Goal: Information Seeking & Learning: Find contact information

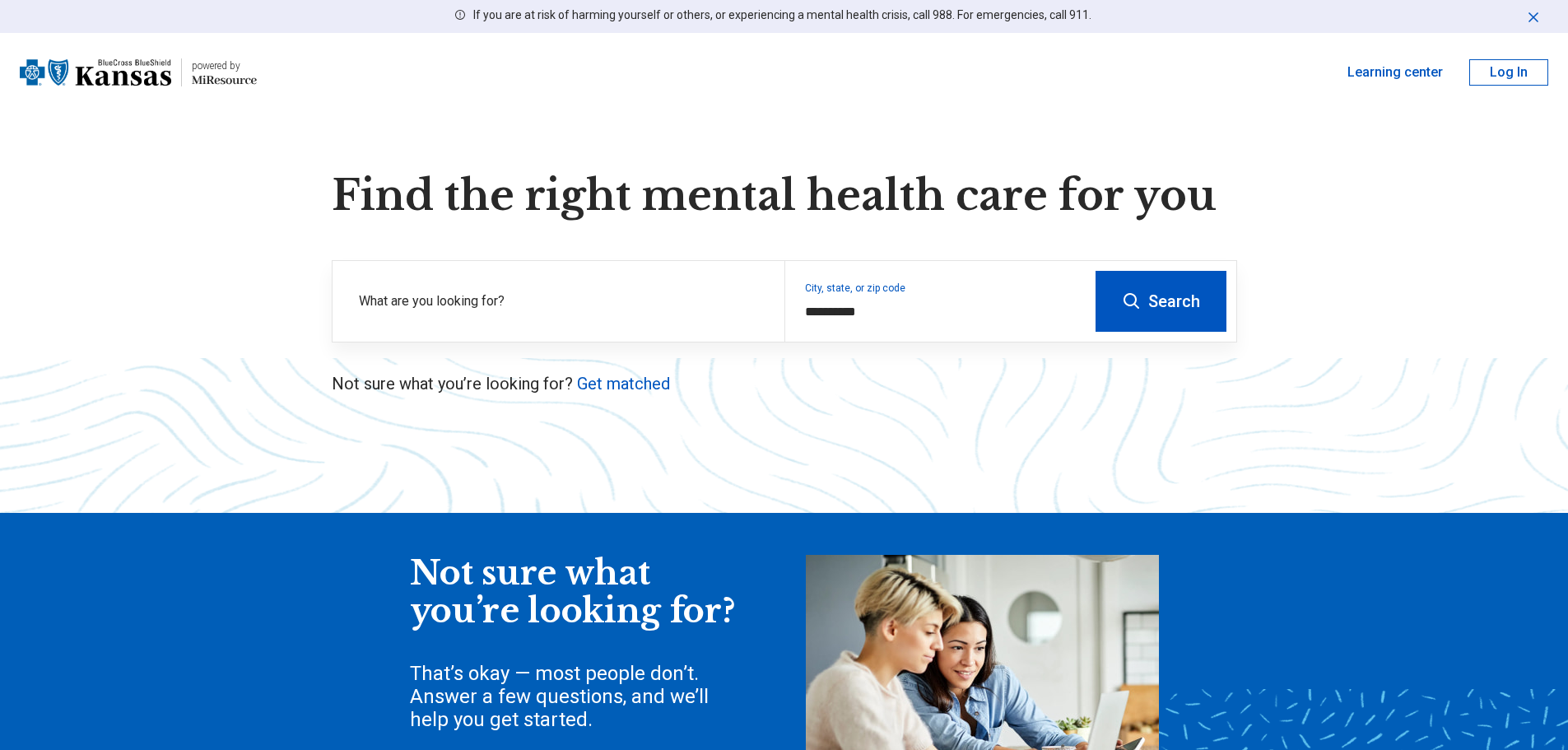
click at [415, 297] on label "What are you looking for?" at bounding box center [561, 301] width 406 height 20
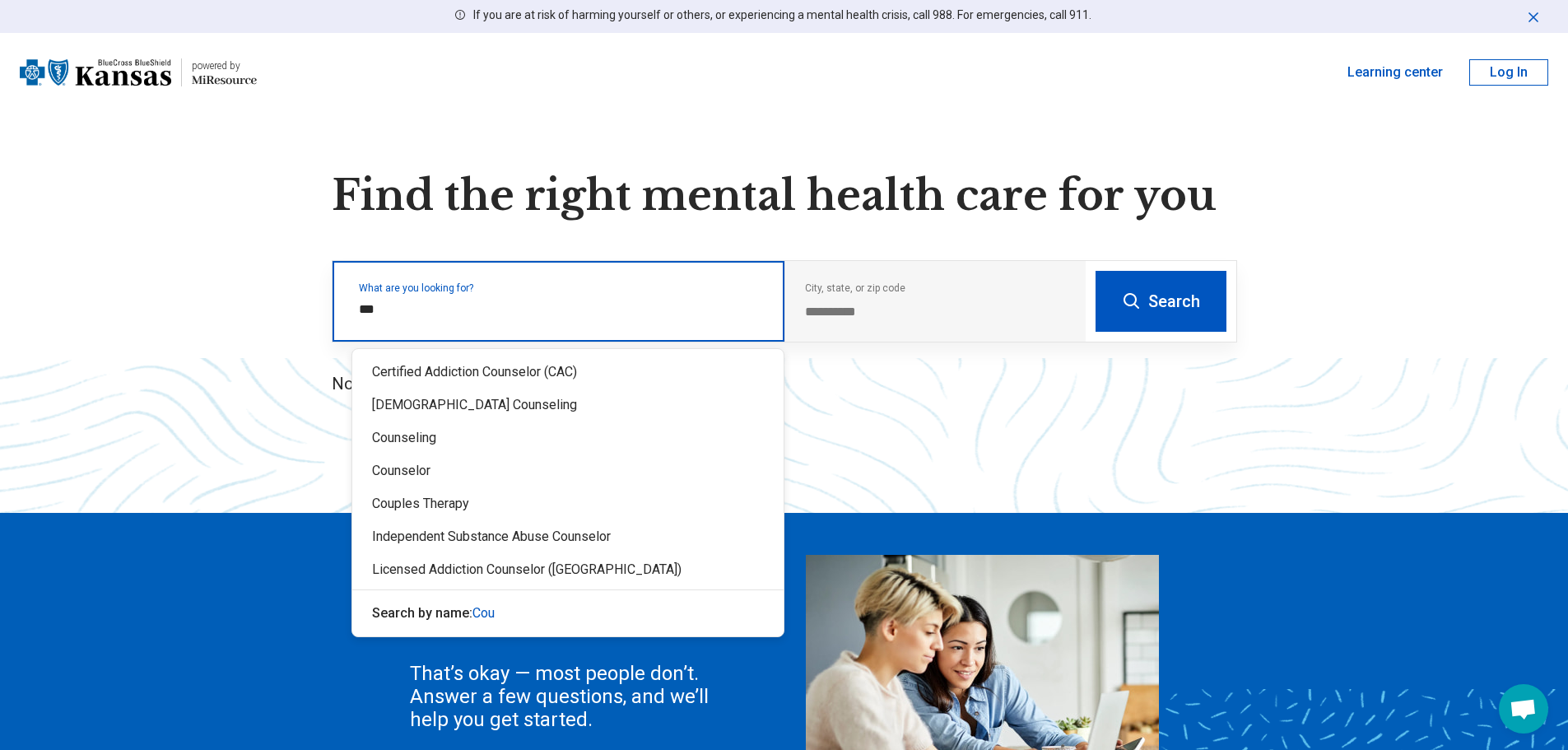
type input "****"
click at [450, 473] on div "Counselor" at bounding box center [567, 471] width 431 height 33
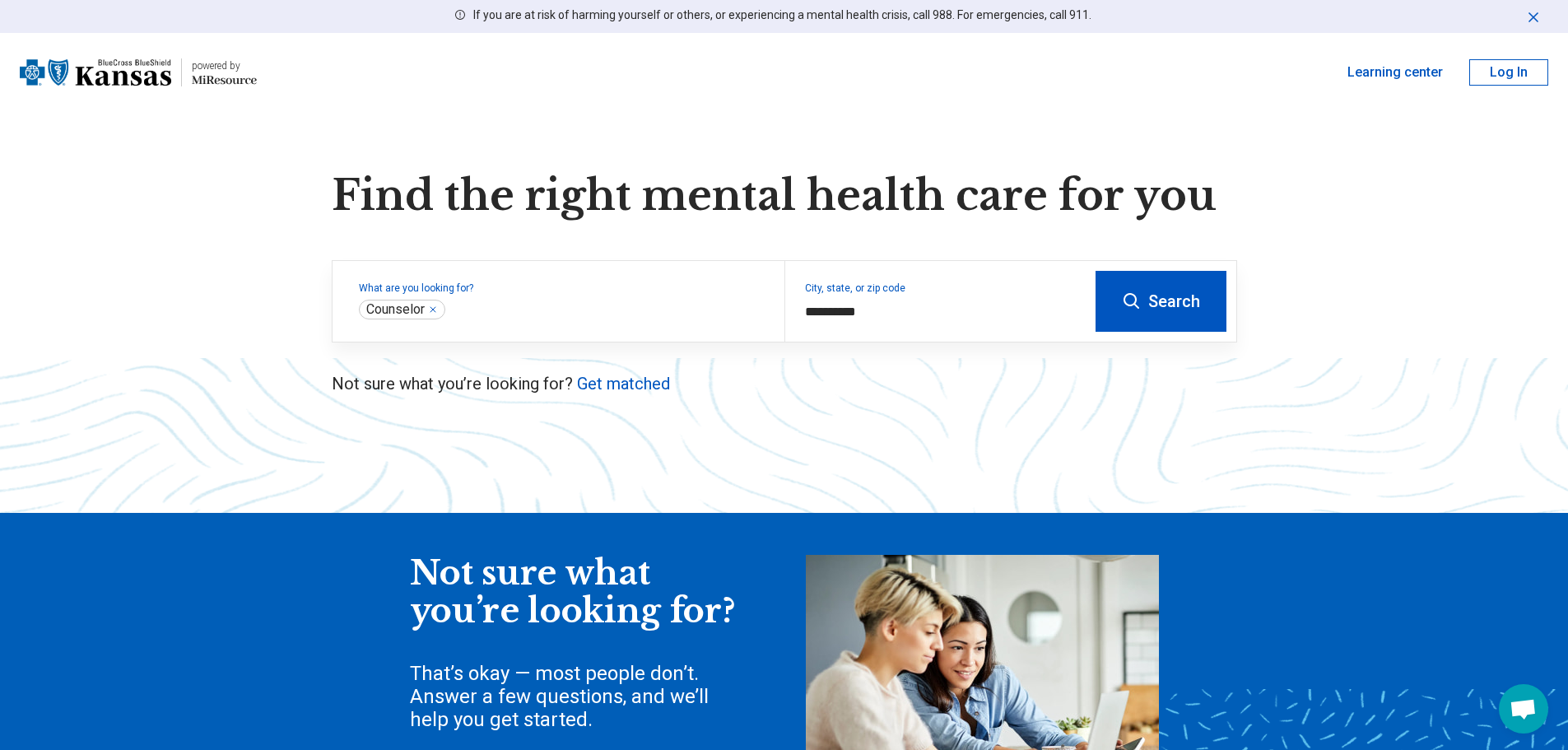
click at [1104, 320] on button "Search" at bounding box center [1161, 301] width 131 height 61
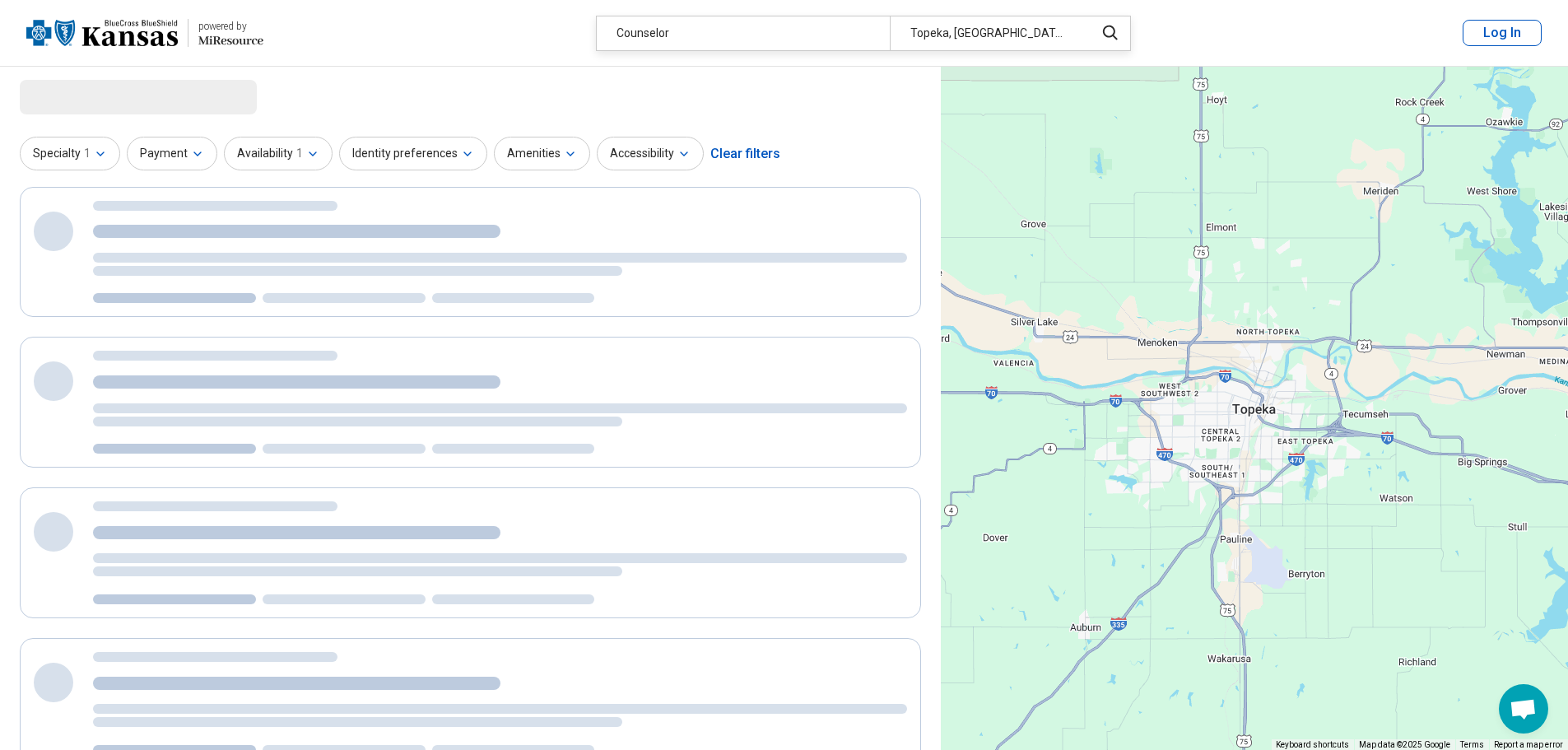
select select "***"
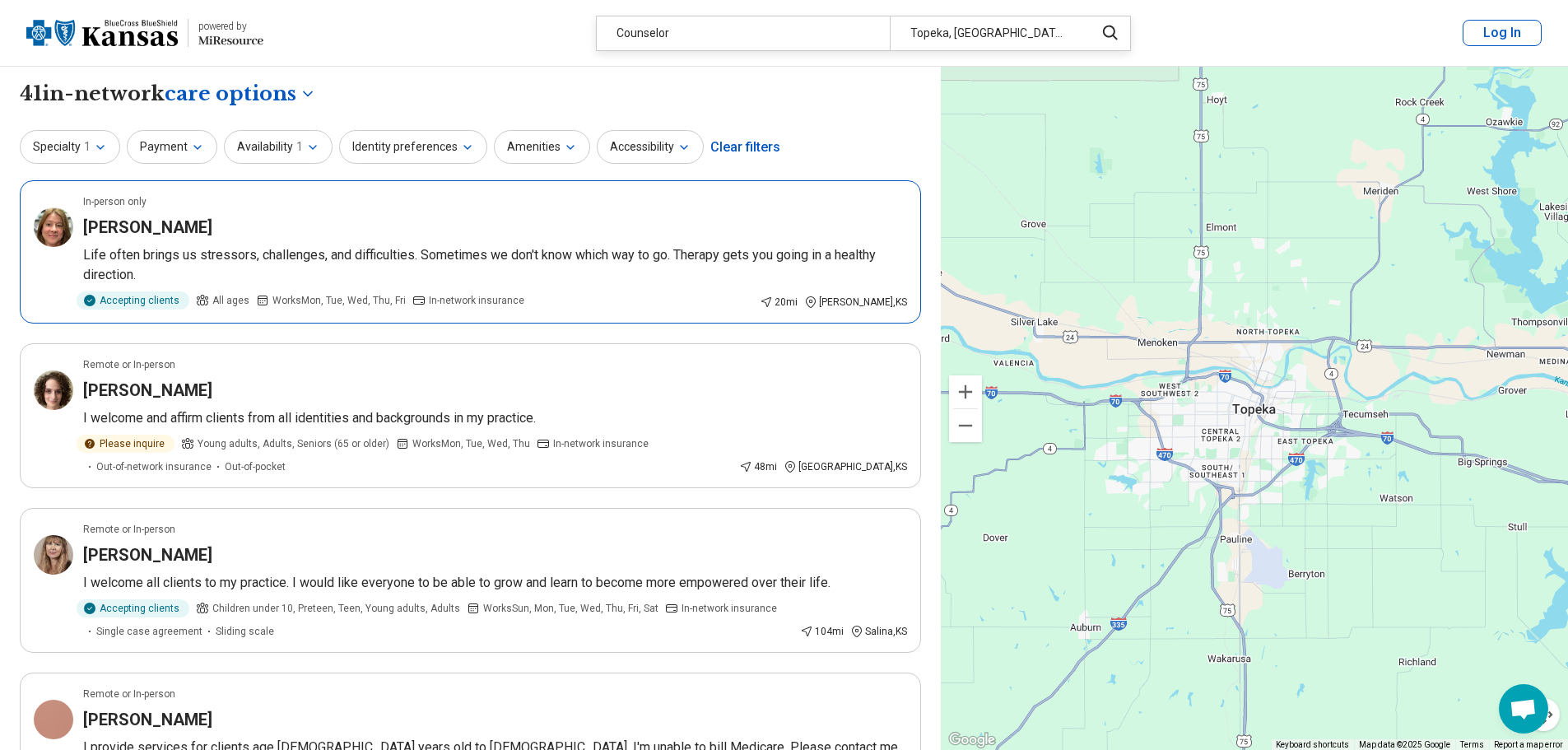
click at [112, 226] on h3 "[PERSON_NAME]" at bounding box center [148, 228] width 129 height 23
click at [101, 388] on h3 "[PERSON_NAME]" at bounding box center [148, 390] width 129 height 23
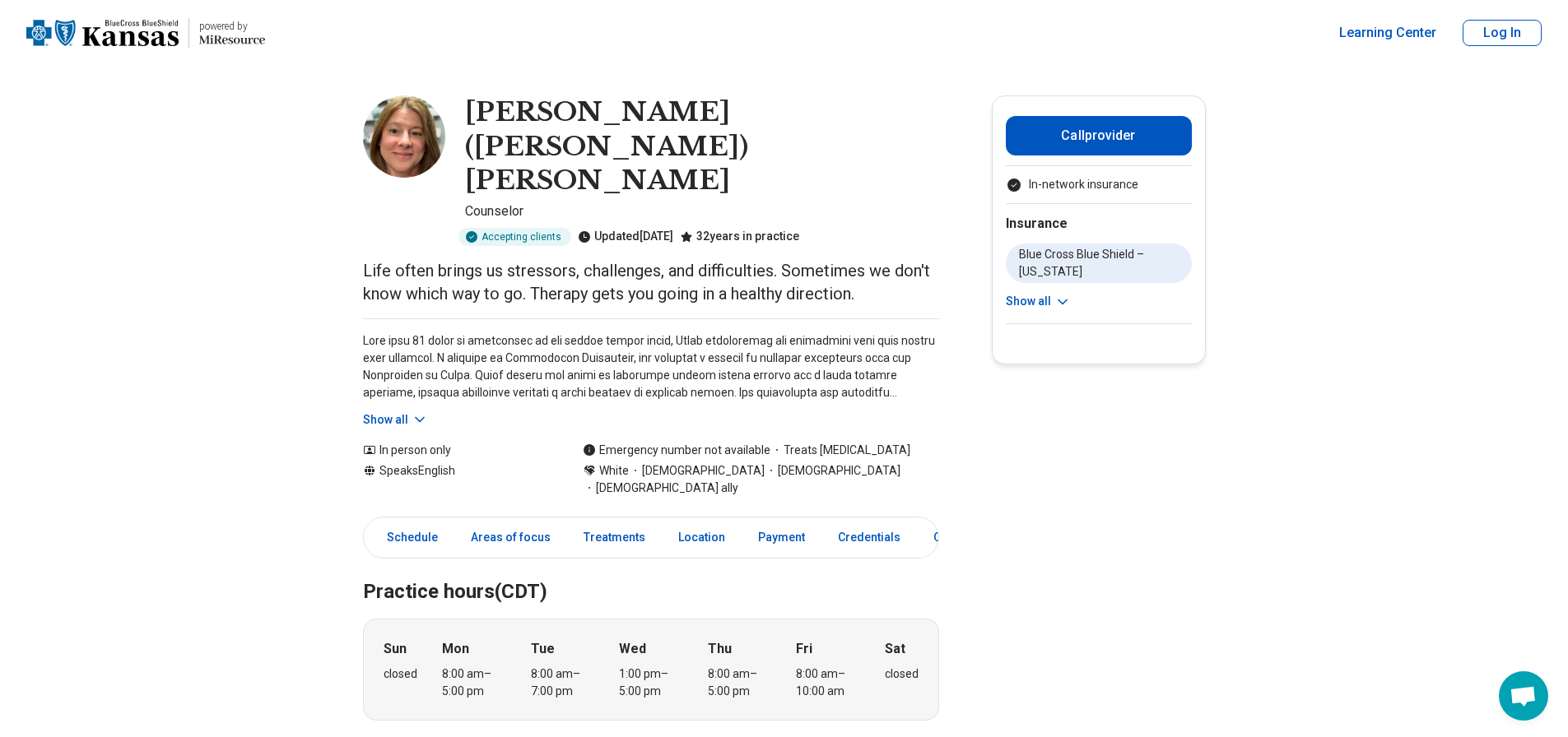
click at [428, 412] on icon at bounding box center [420, 420] width 17 height 17
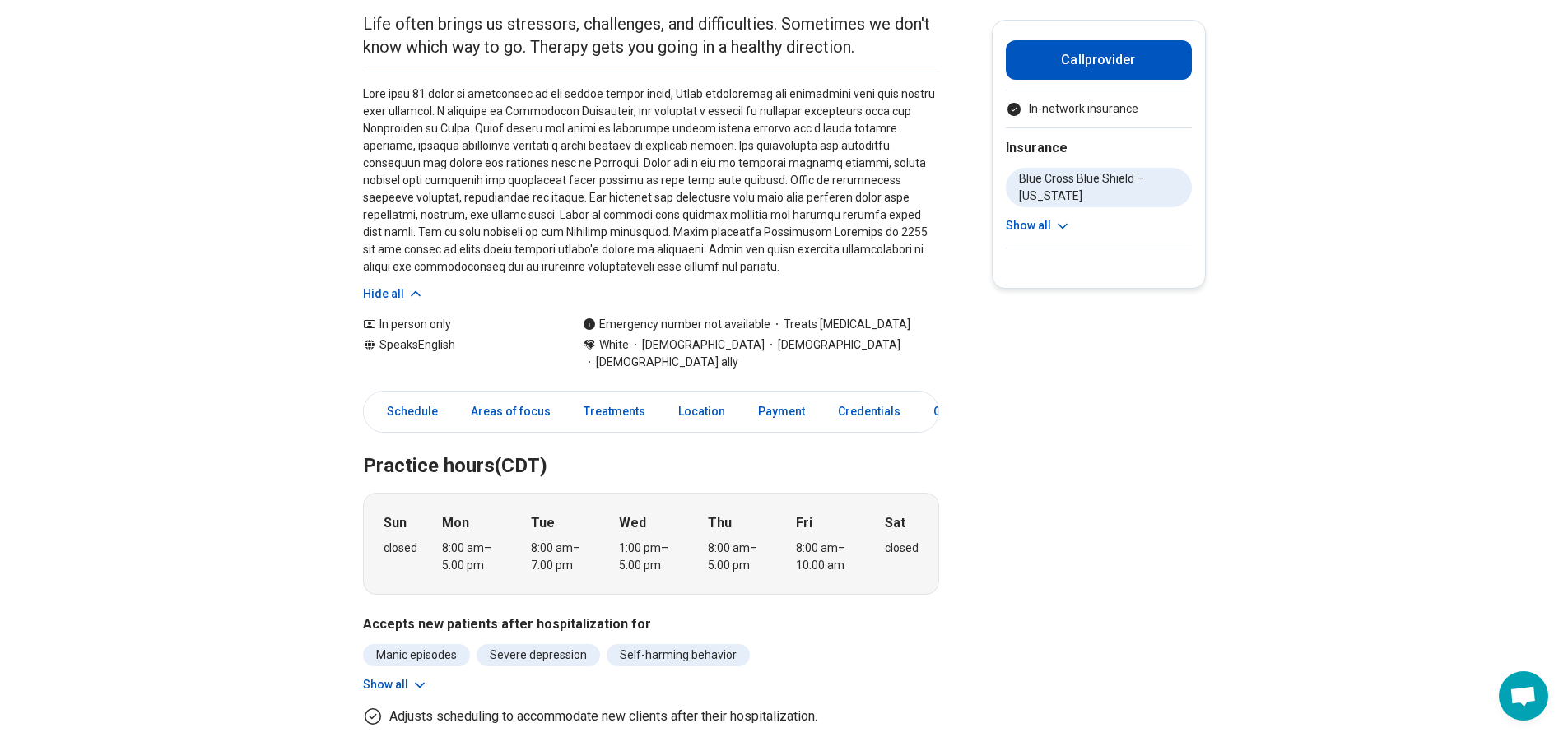
scroll to position [329, 0]
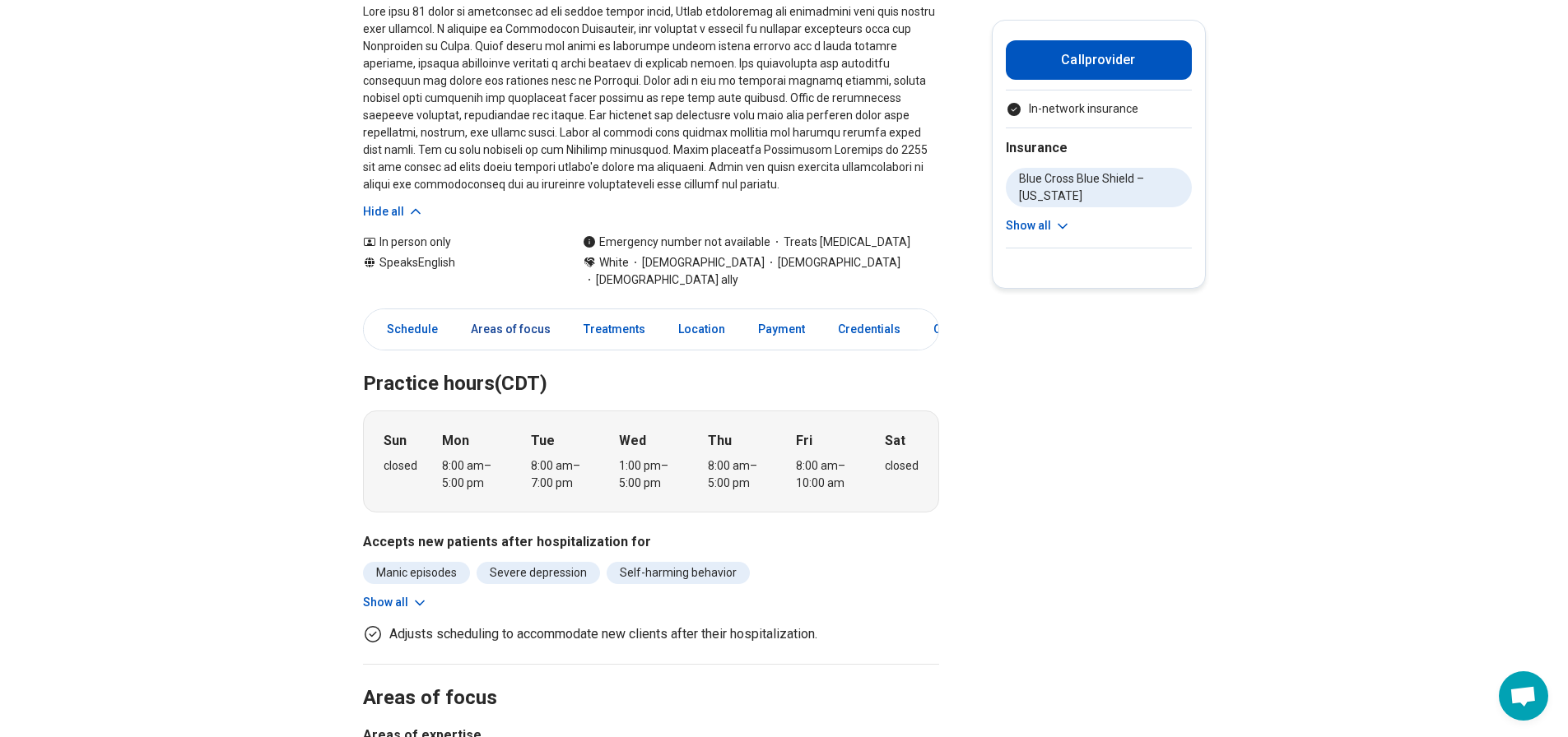
click at [540, 313] on link "Areas of focus" at bounding box center [510, 329] width 99 height 33
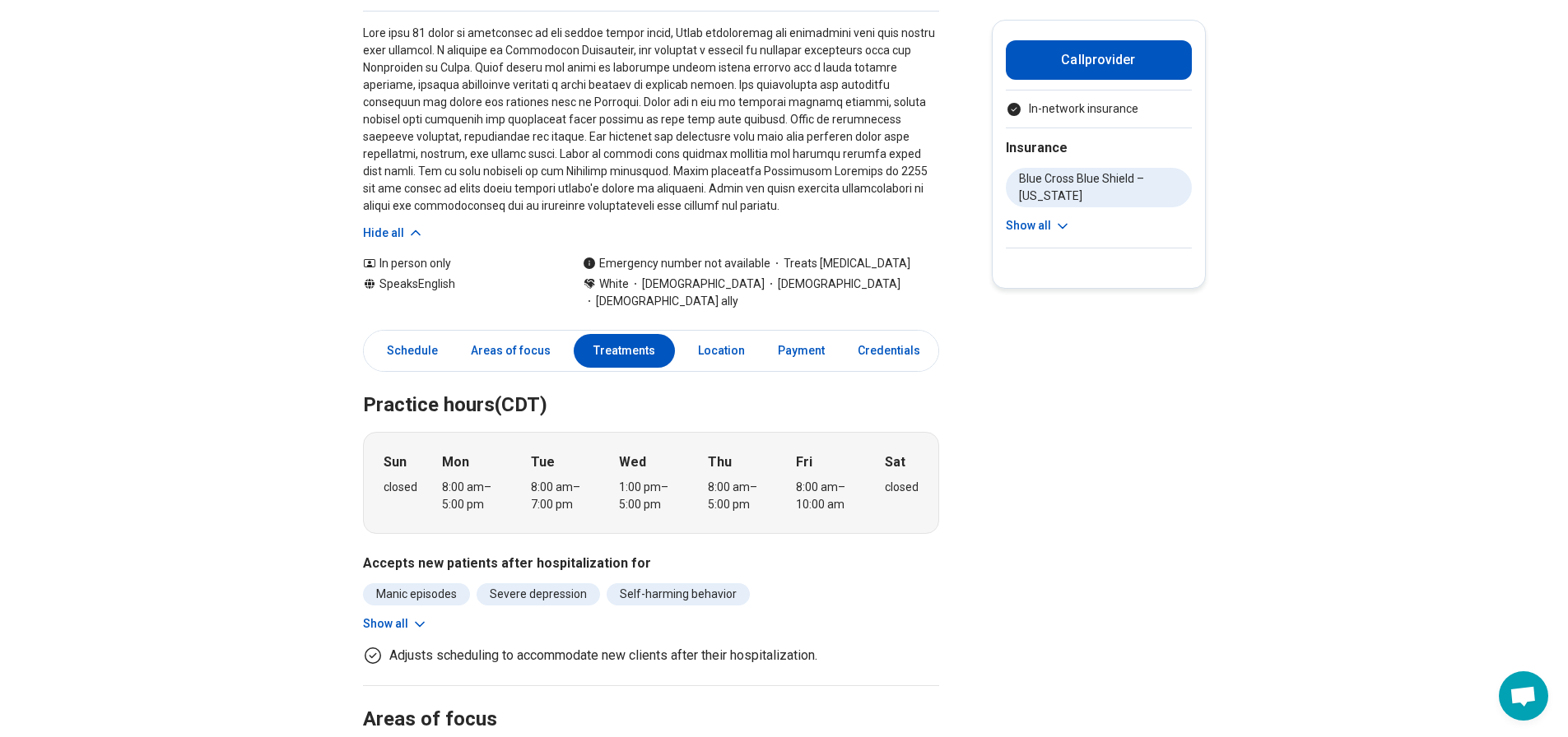
scroll to position [231, 0]
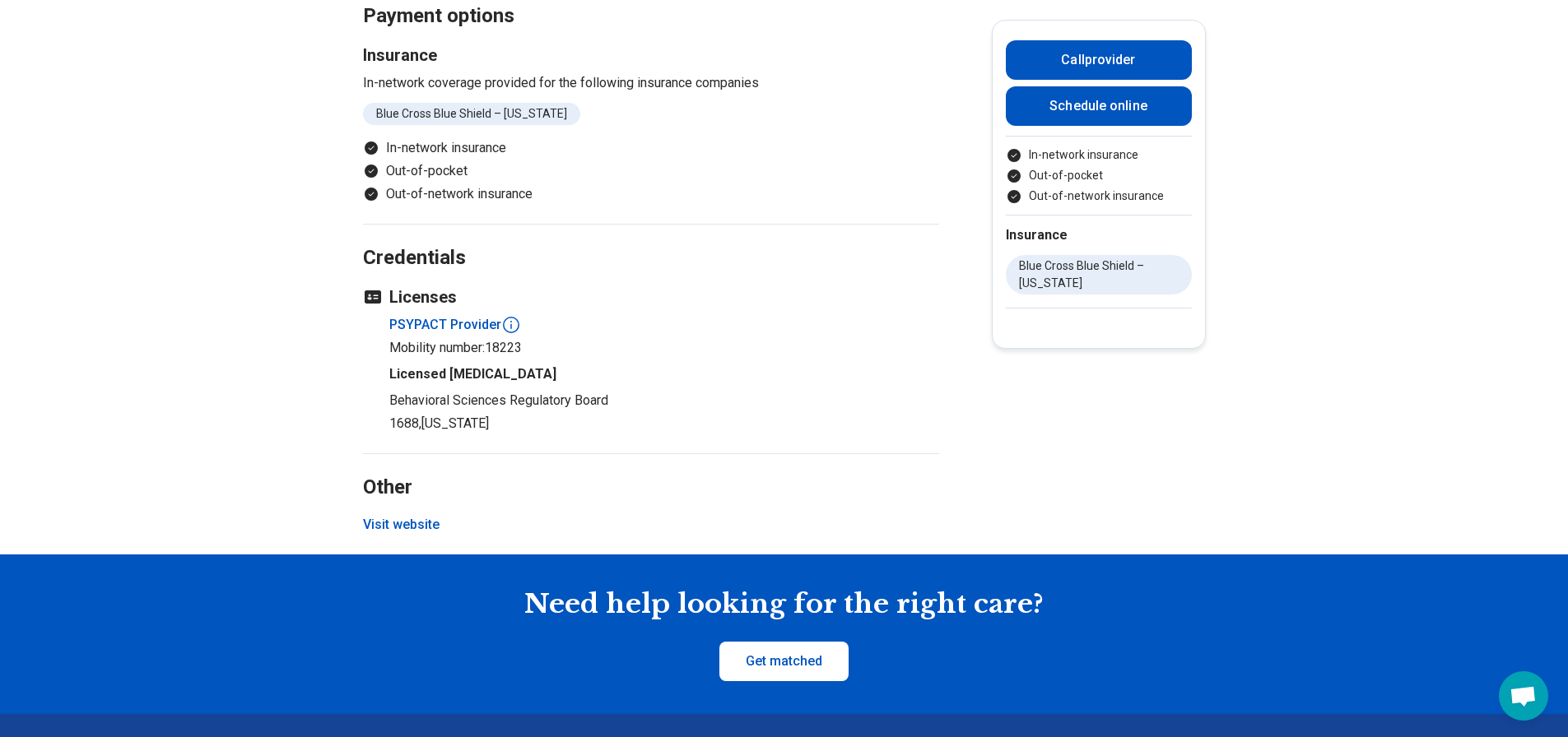
scroll to position [1399, 0]
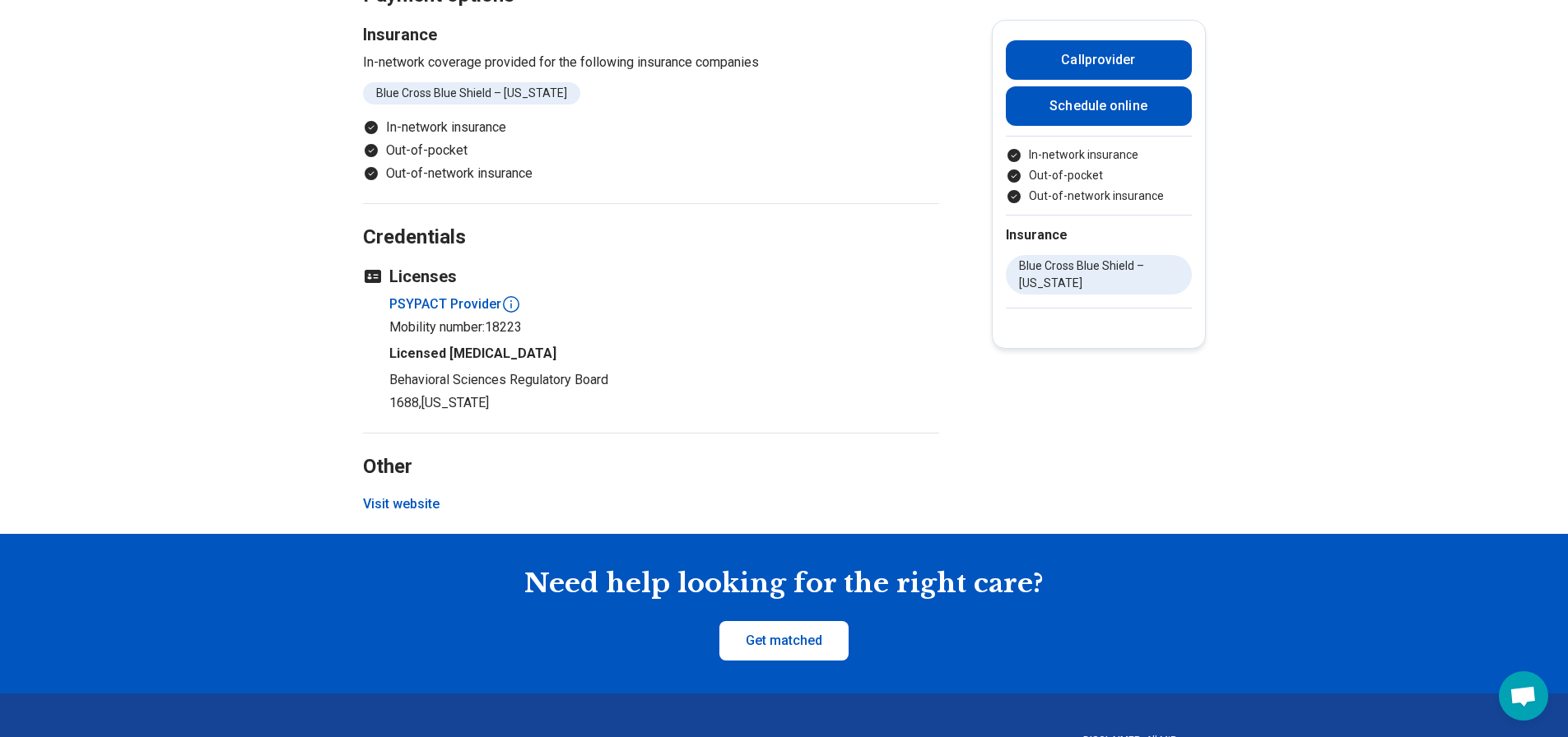
click at [424, 514] on button "Visit website" at bounding box center [401, 504] width 77 height 20
